Goal: Information Seeking & Learning: Learn about a topic

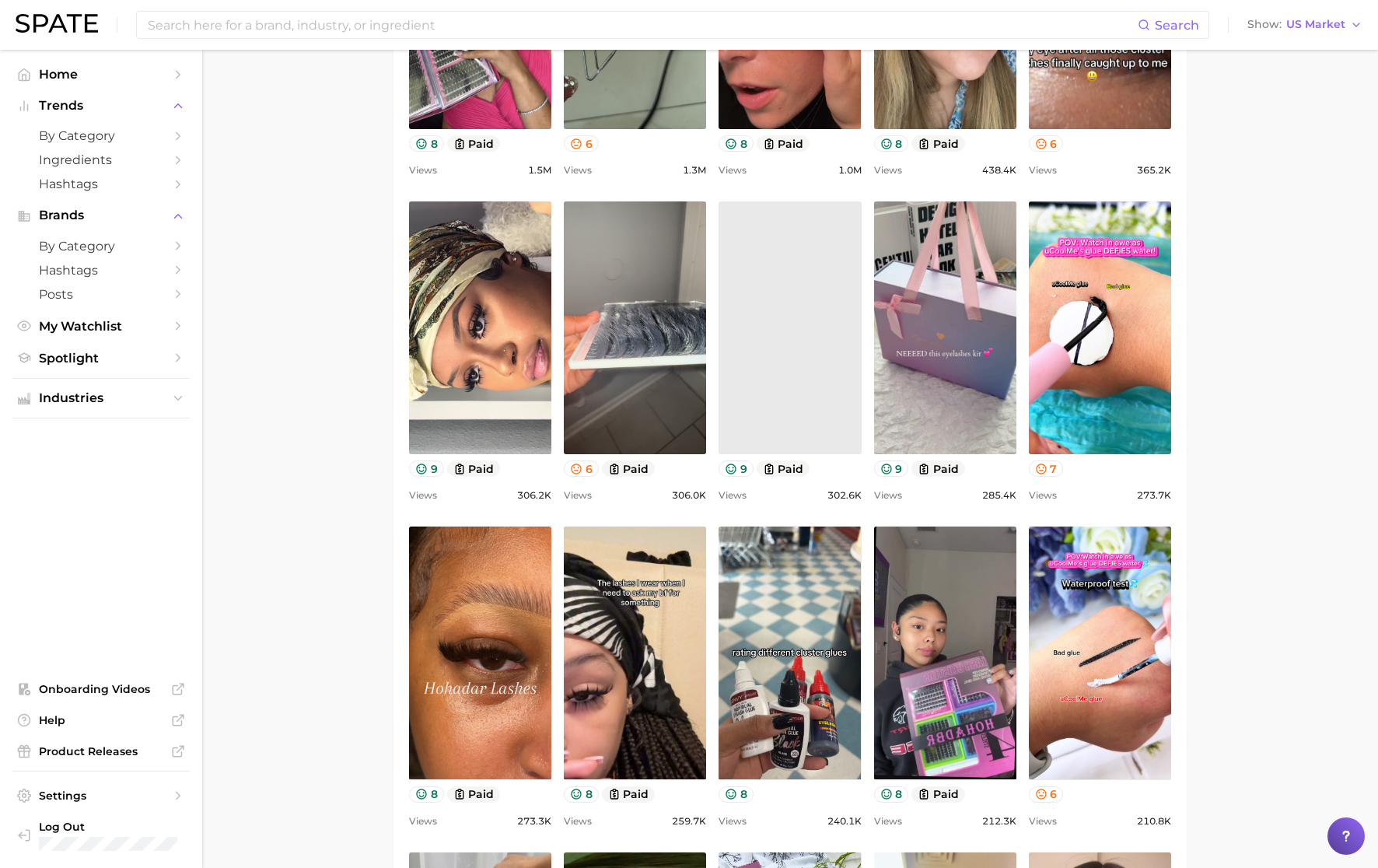
scroll to position [1013, 0]
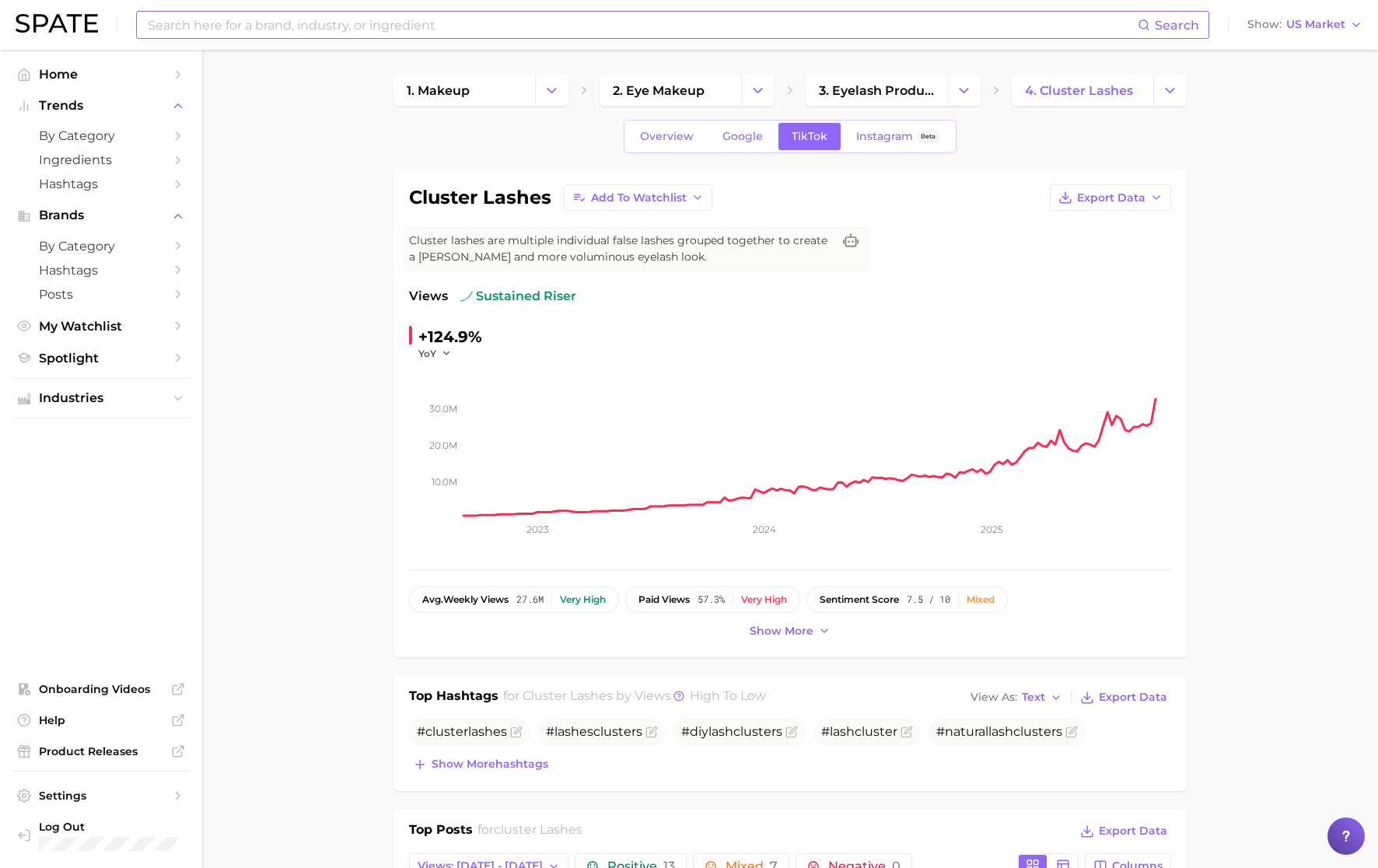
click at [258, 27] on input at bounding box center [642, 25] width 992 height 26
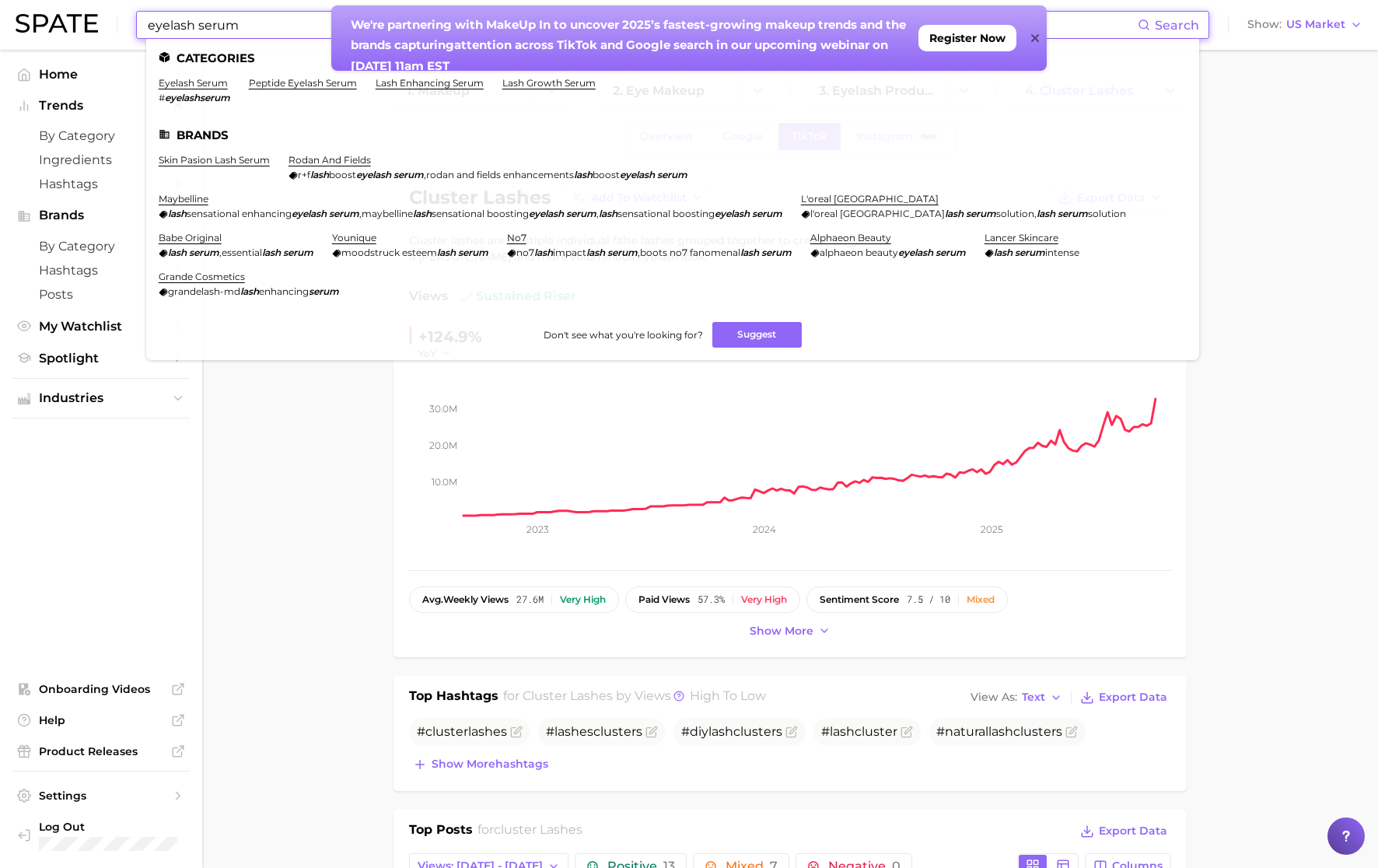
type input "eyelash serum"
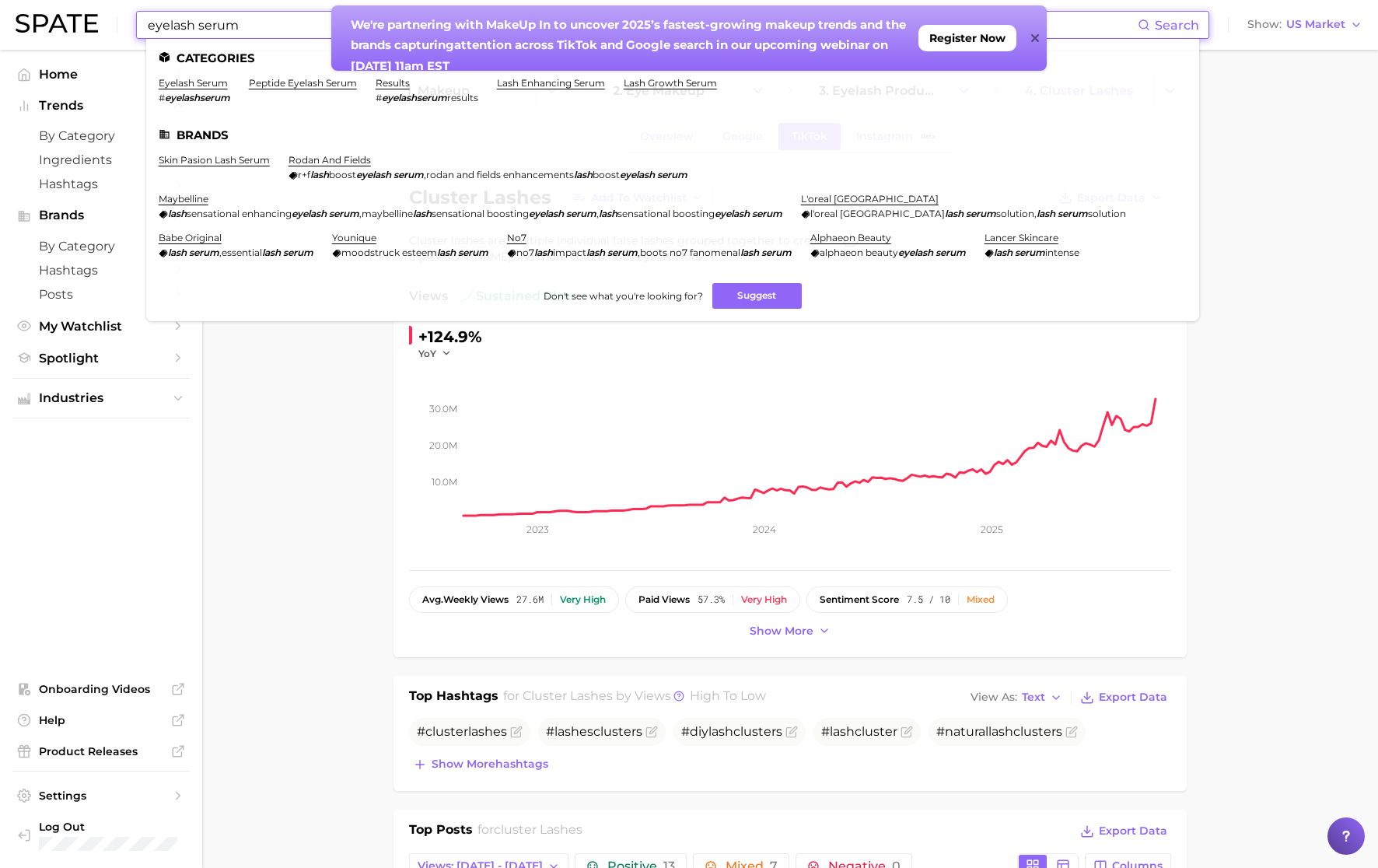
click at [1036, 40] on icon at bounding box center [1034, 38] width 7 height 7
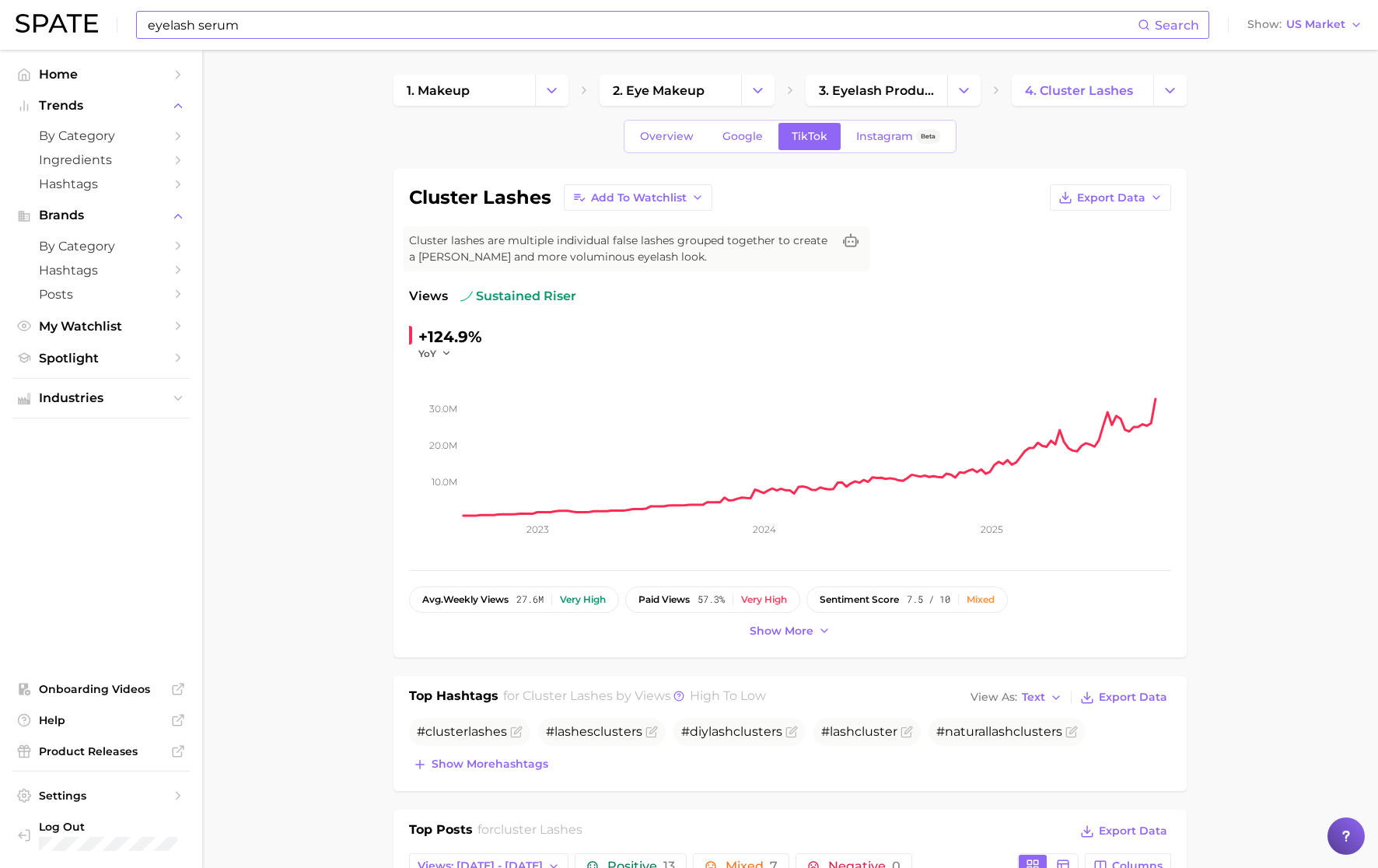
click at [282, 29] on input "eyelash serum" at bounding box center [642, 25] width 992 height 26
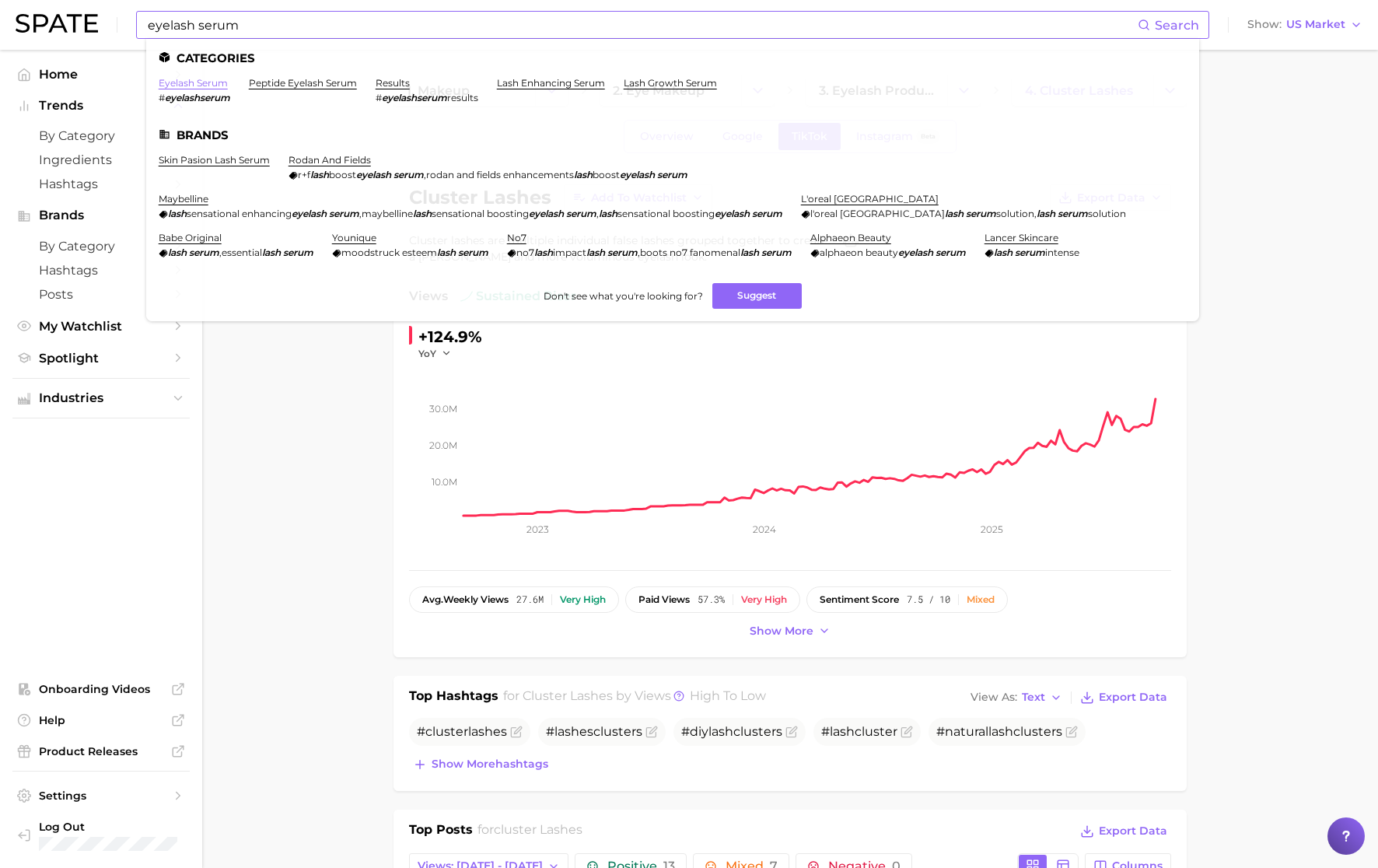
click at [210, 87] on link "eyelash serum" at bounding box center [193, 83] width 70 height 11
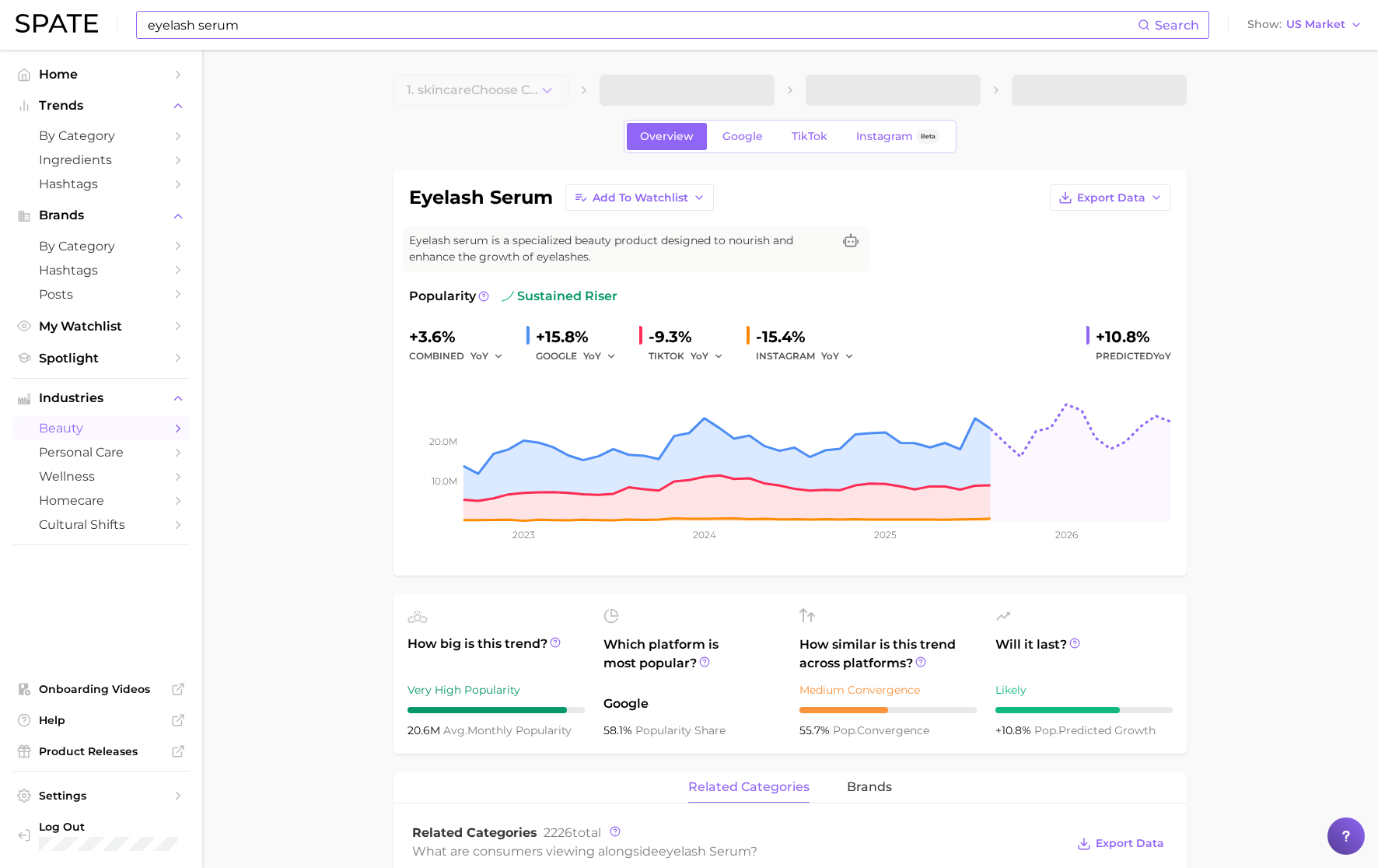
drag, startPoint x: 808, startPoint y: 143, endPoint x: 1265, endPoint y: 472, distance: 563.1
click at [807, 143] on link "TikTok" at bounding box center [810, 136] width 62 height 27
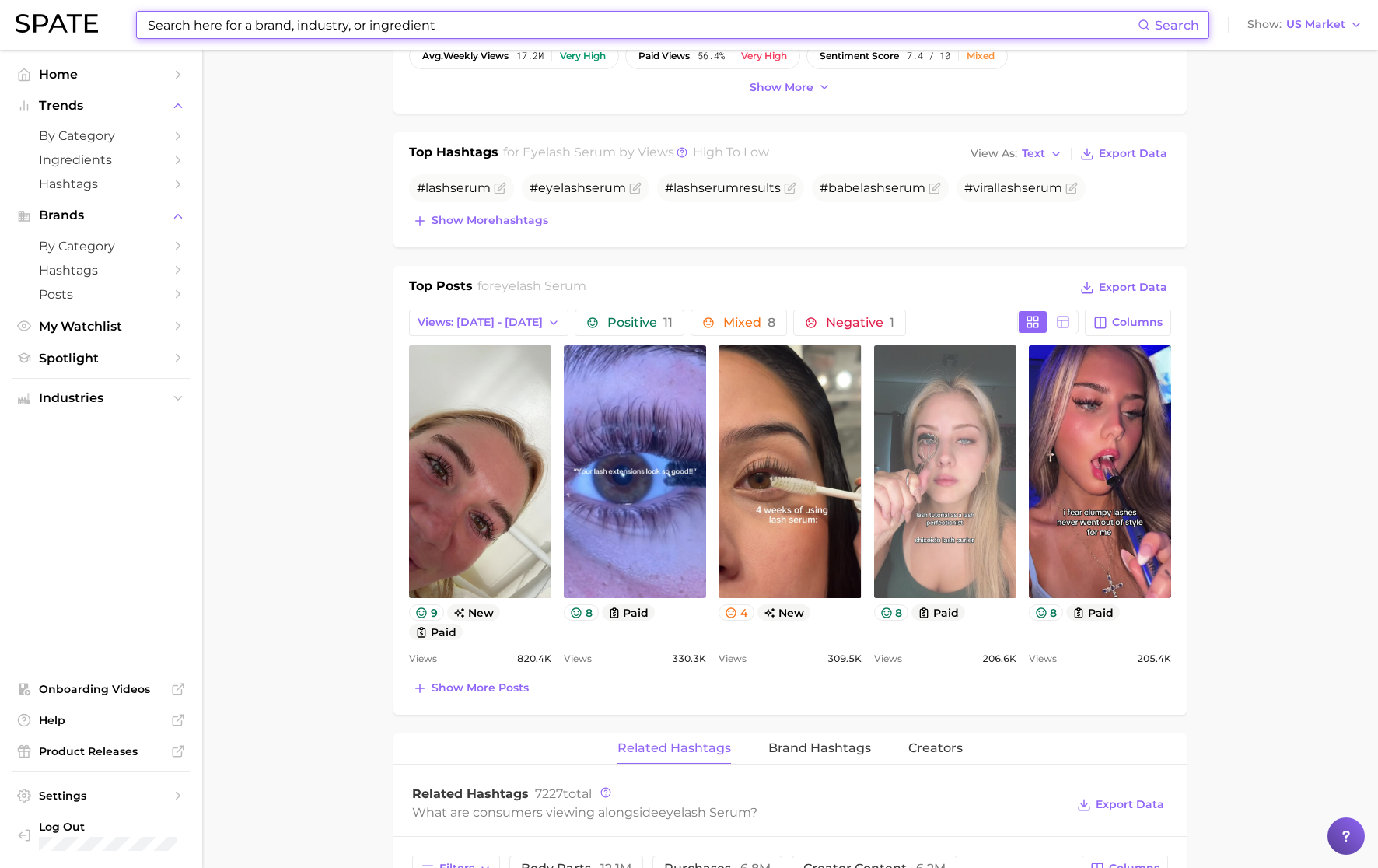
scroll to position [823, 0]
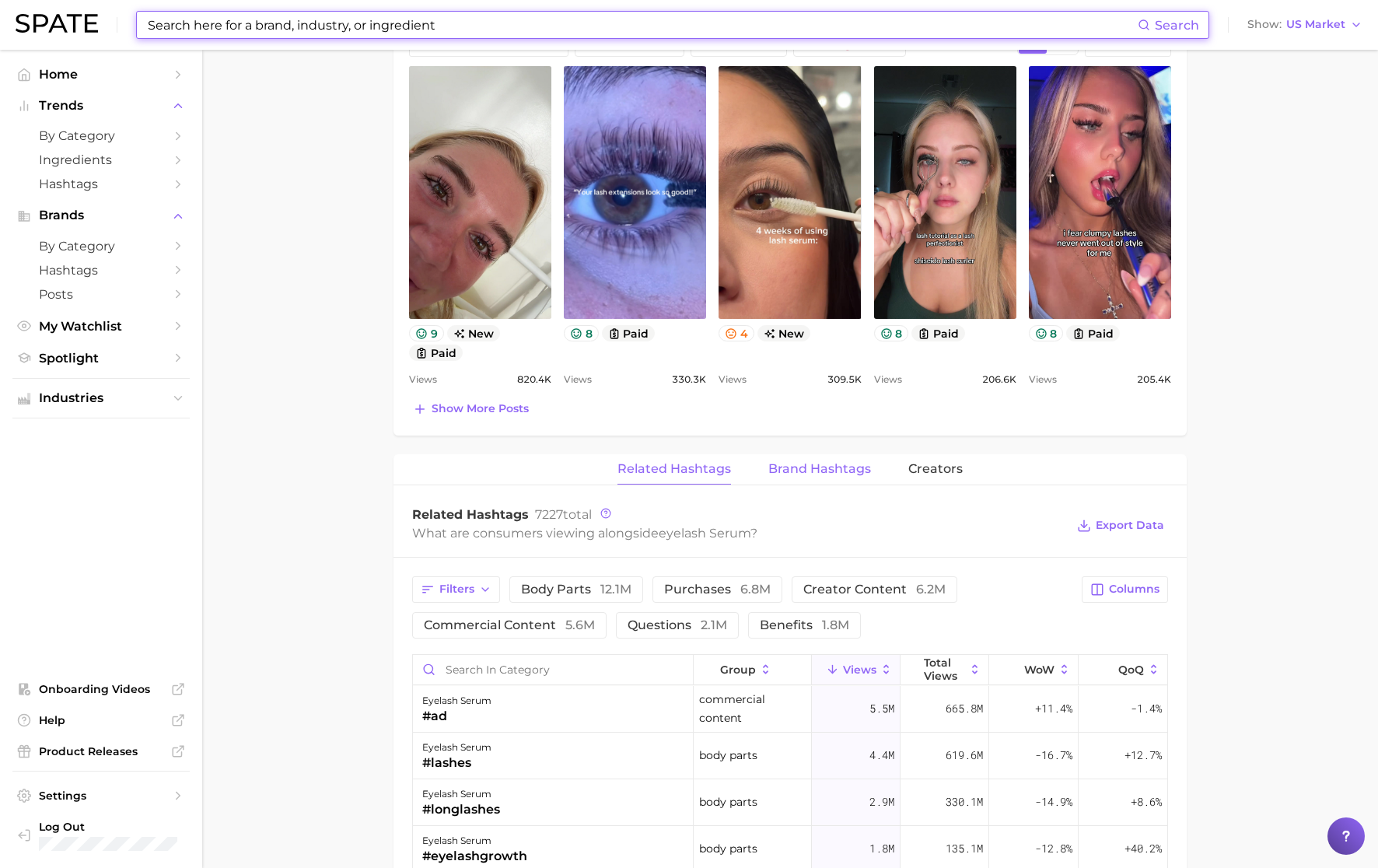
click at [816, 469] on span "Brand Hashtags" at bounding box center [820, 468] width 102 height 14
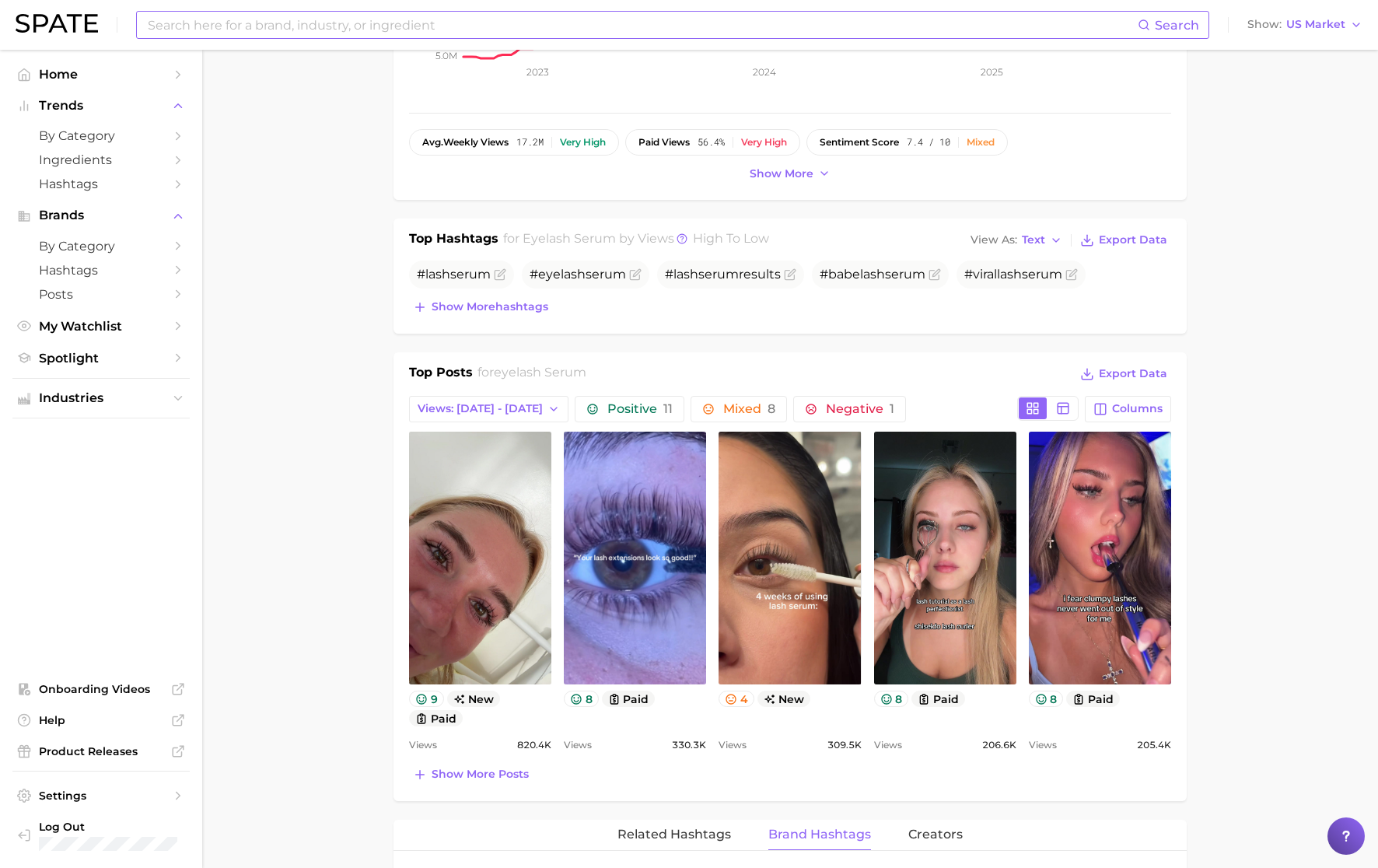
scroll to position [0, 0]
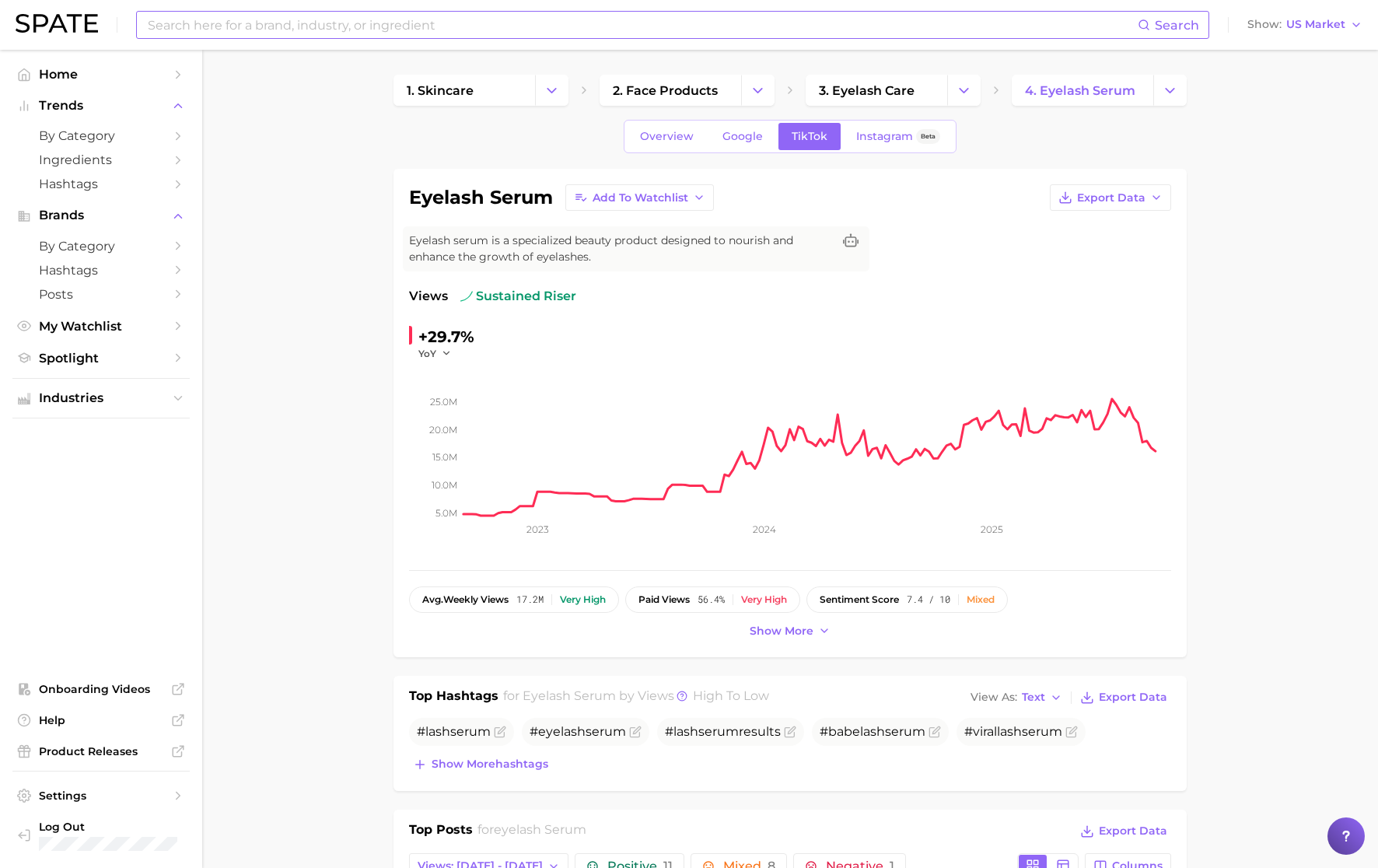
click at [364, 29] on input at bounding box center [642, 25] width 992 height 26
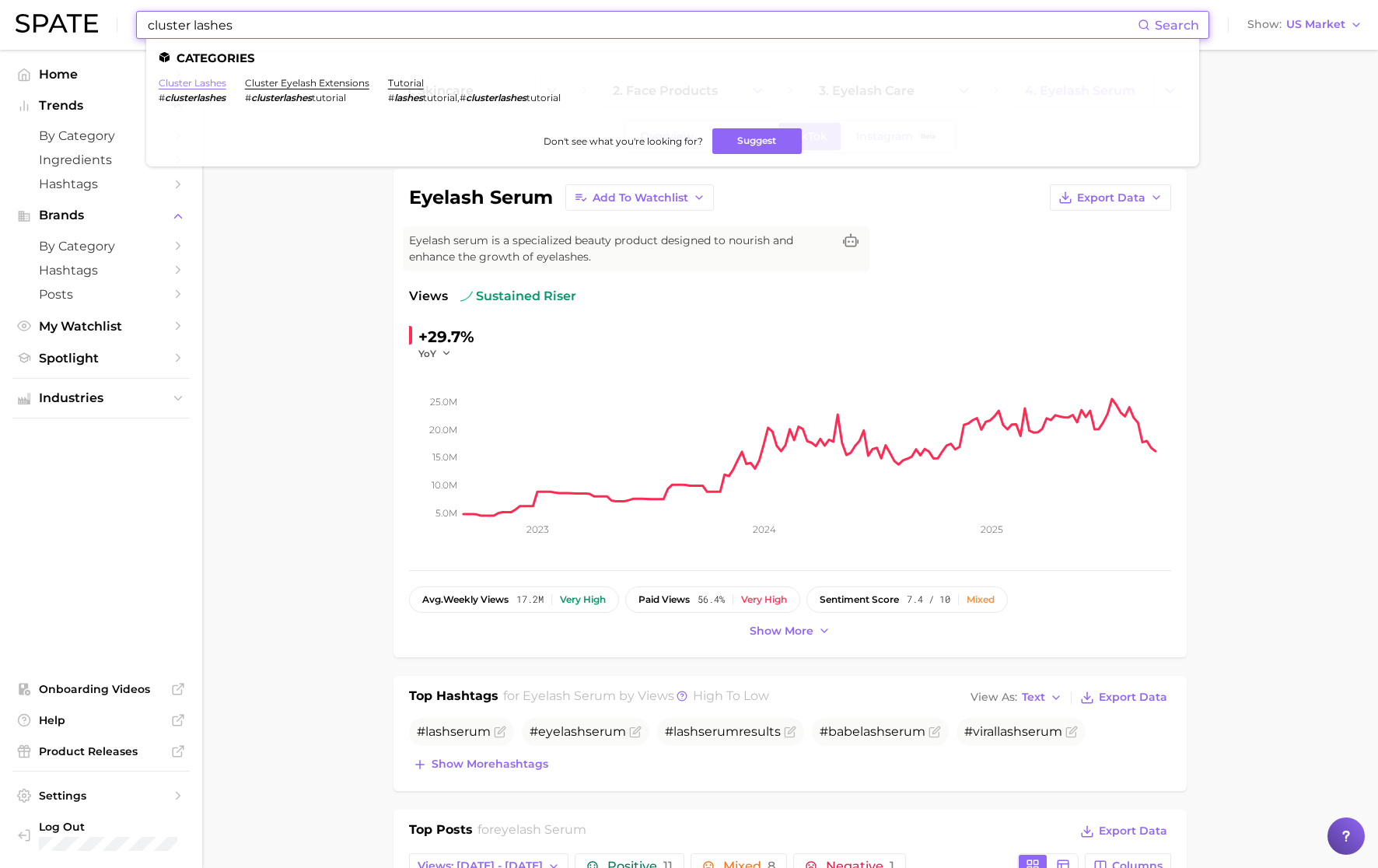
type input "cluster lashes"
click at [197, 88] on link "cluster lashes" at bounding box center [192, 83] width 68 height 11
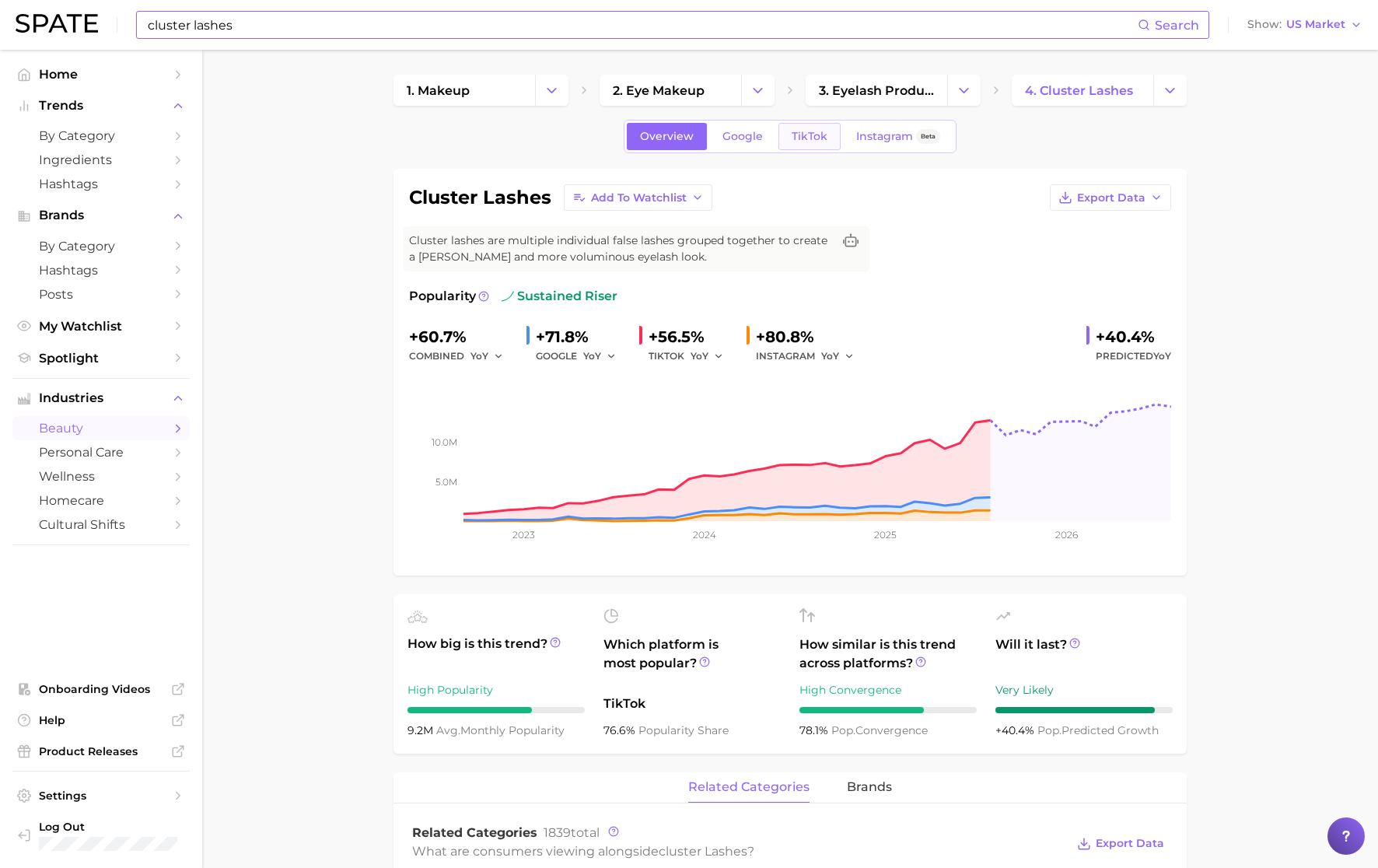
click at [804, 147] on link "TikTok" at bounding box center [810, 136] width 62 height 27
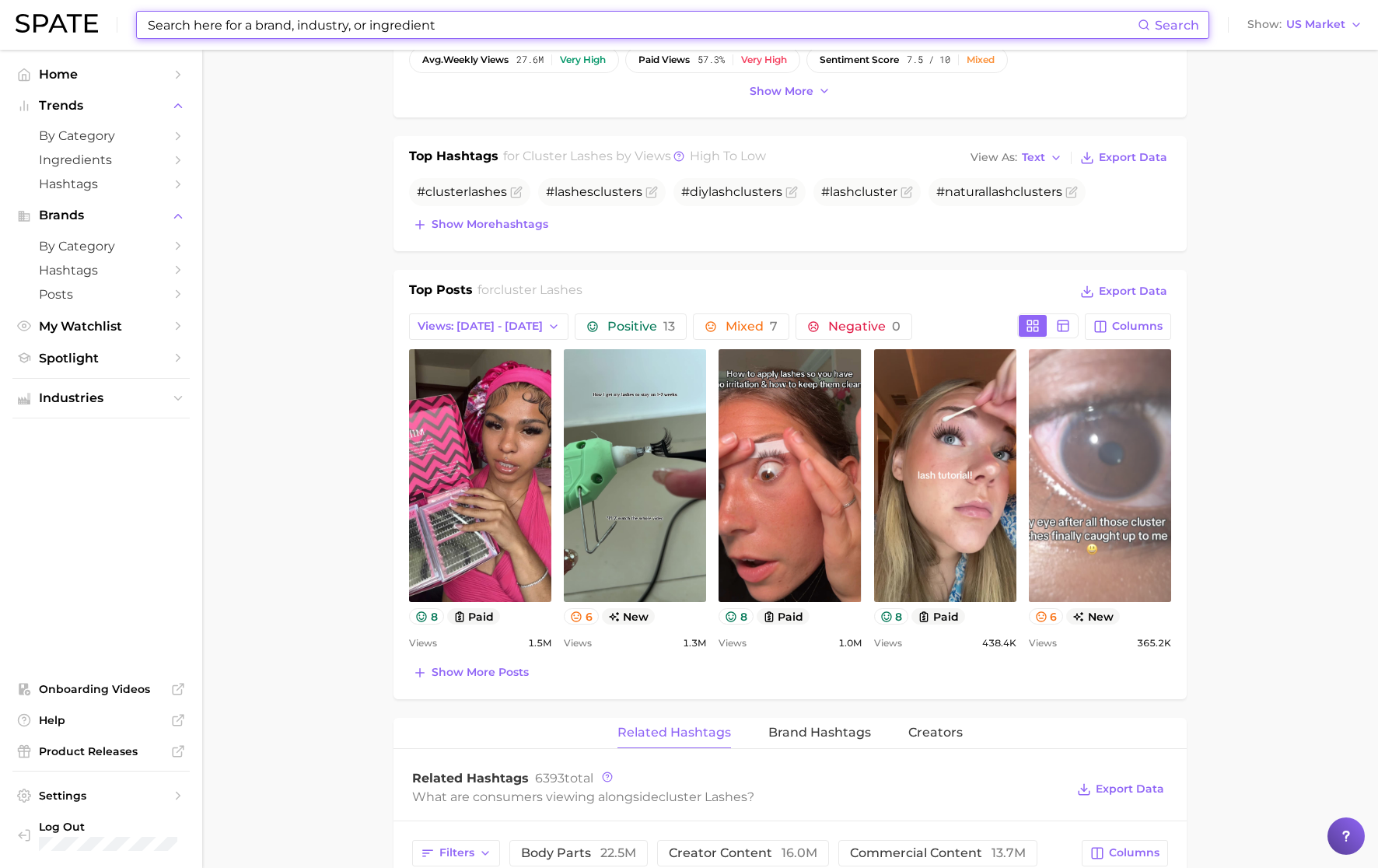
scroll to position [626, 0]
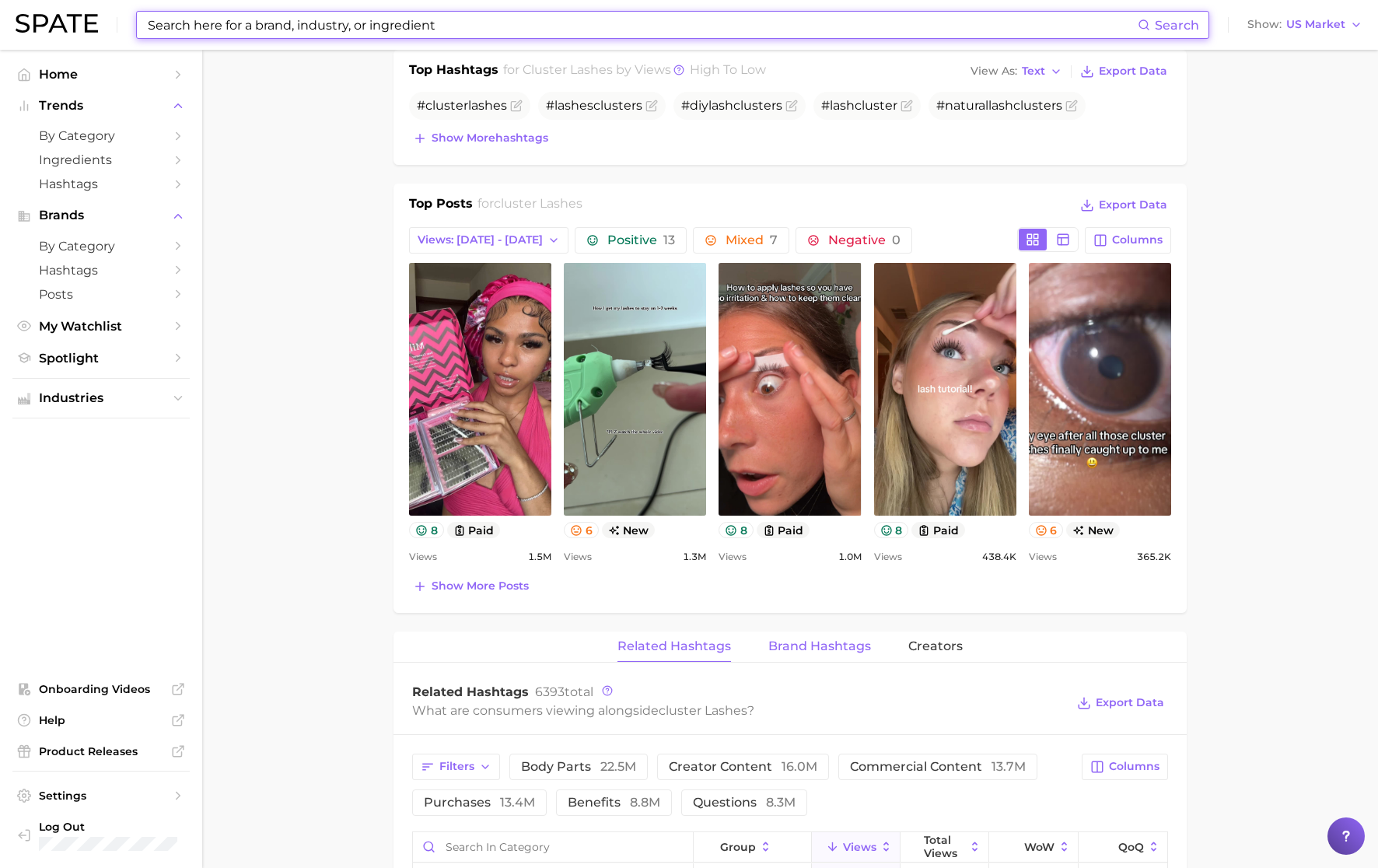
click at [809, 633] on button "Brand Hashtags" at bounding box center [820, 646] width 102 height 30
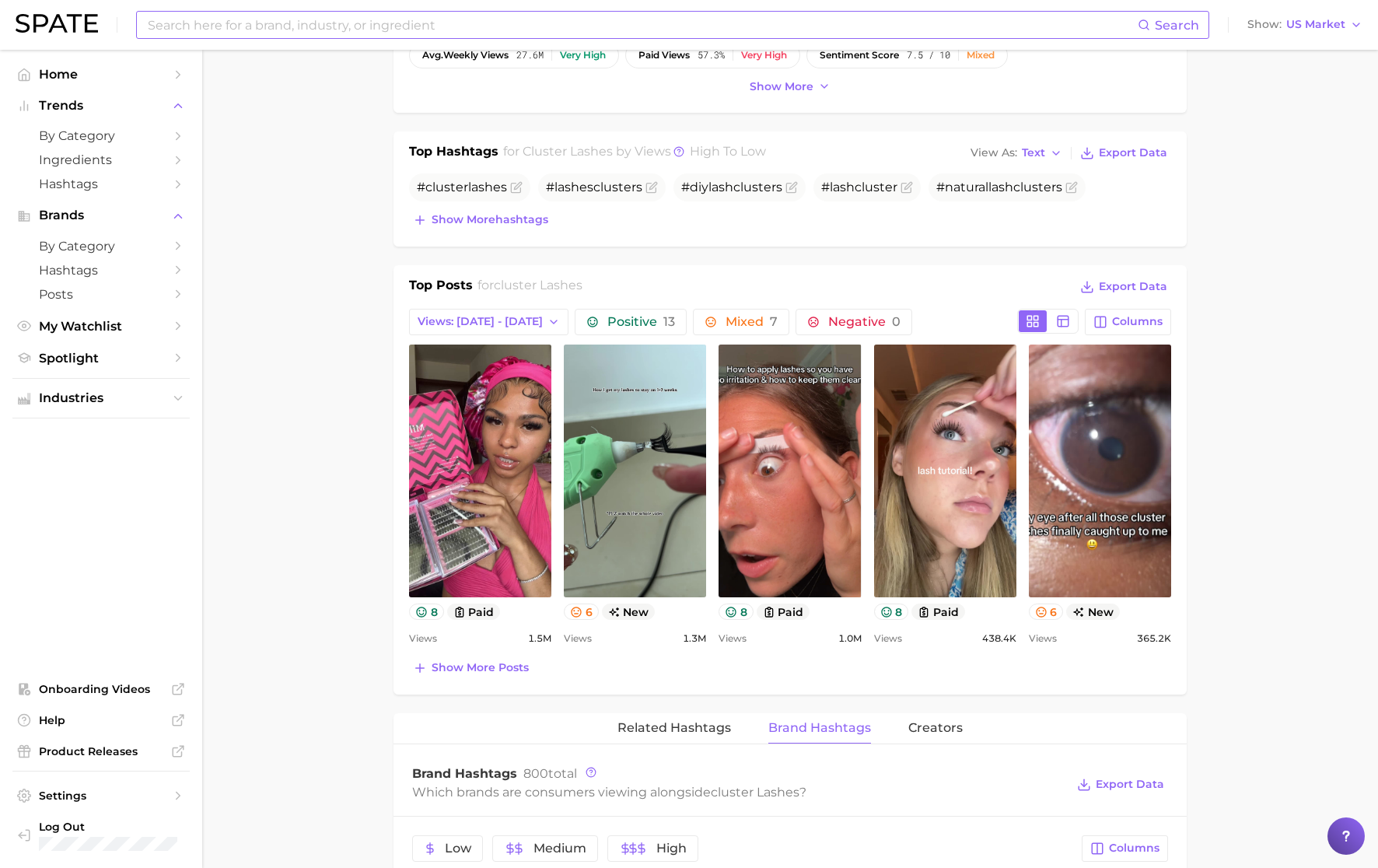
scroll to position [0, 0]
